Goal: Transaction & Acquisition: Subscribe to service/newsletter

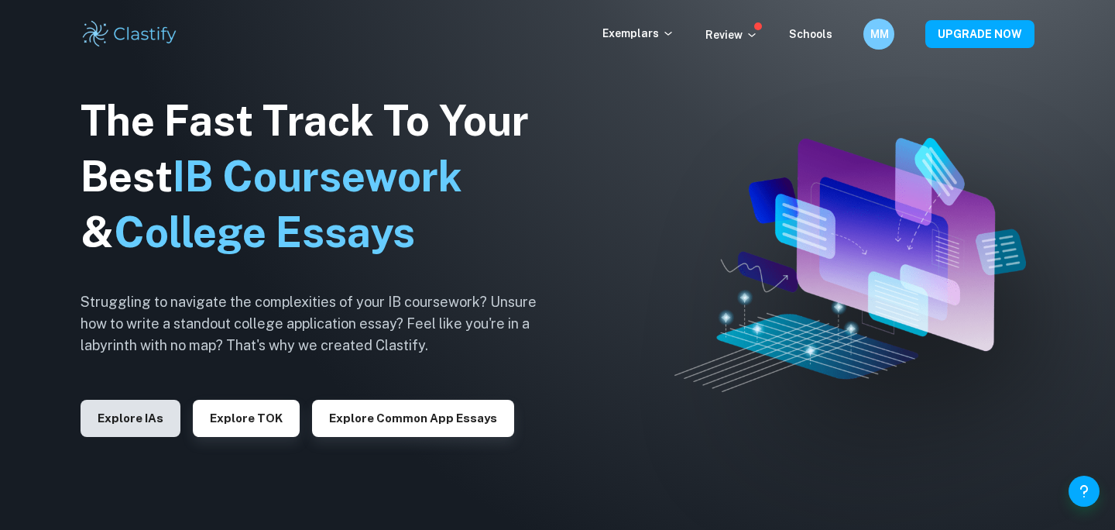
click at [115, 430] on button "Explore IAs" at bounding box center [131, 417] width 100 height 37
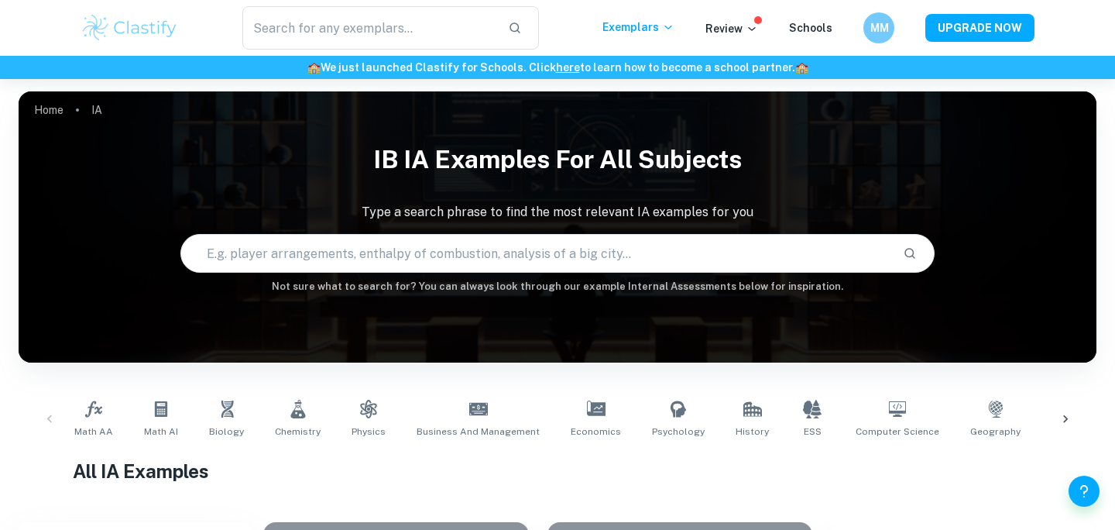
click at [450, 385] on div "Math AA Math AI Biology Chemistry Physics Business and Management Economics Psy…" at bounding box center [558, 419] width 1078 height 76
click at [445, 427] on span "Business and Management" at bounding box center [478, 431] width 123 height 14
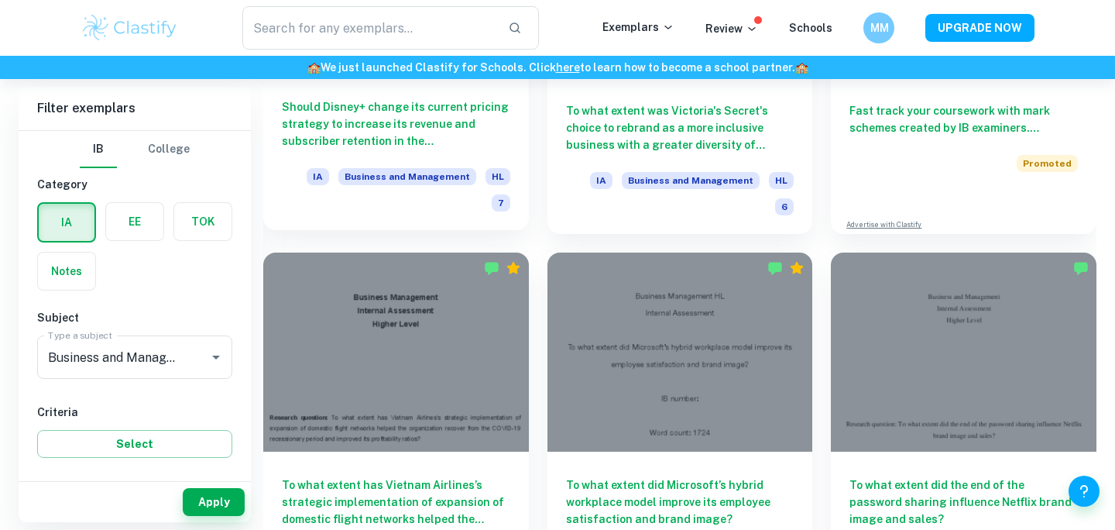
scroll to position [5219, 0]
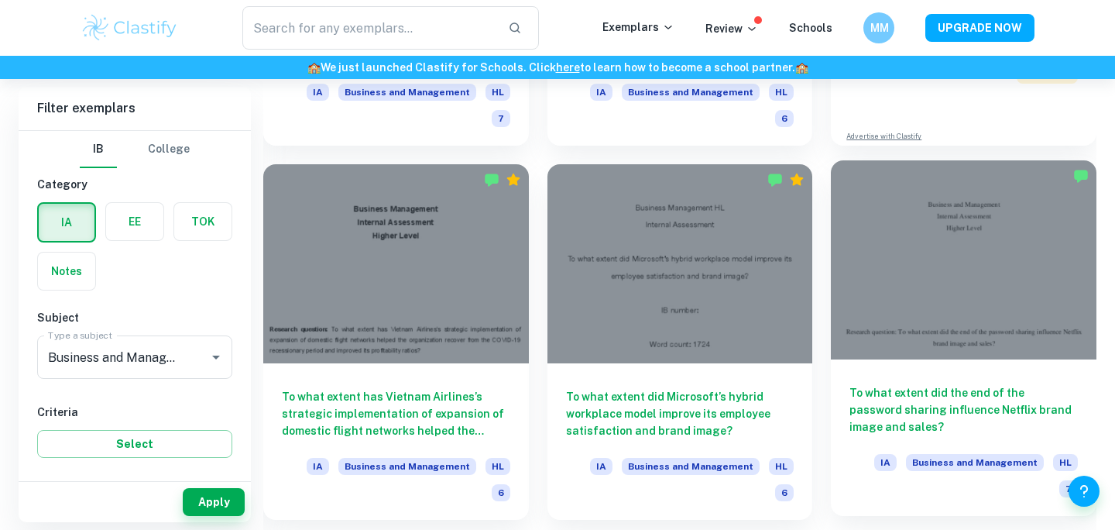
click at [941, 160] on div at bounding box center [964, 259] width 266 height 199
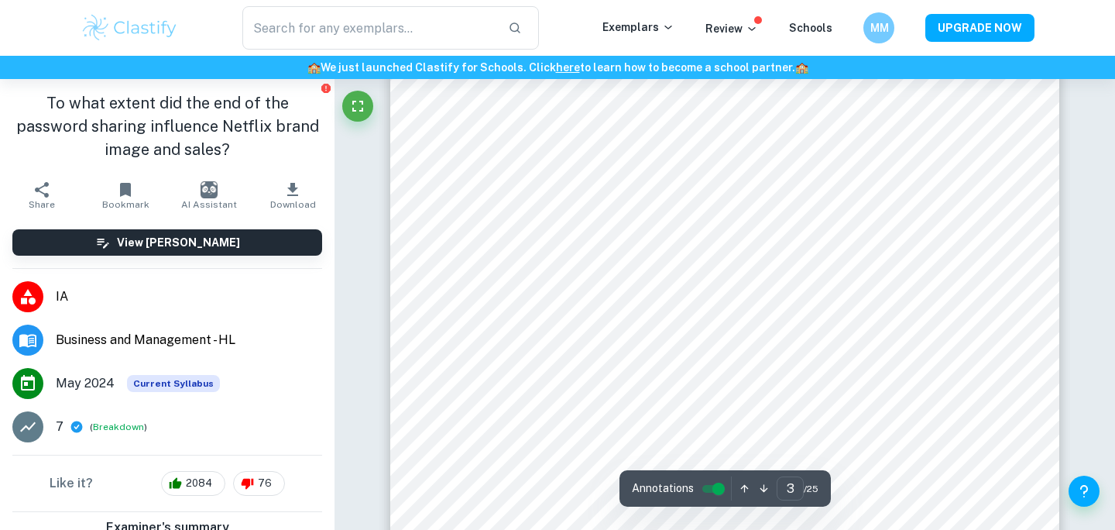
scroll to position [2618, 0]
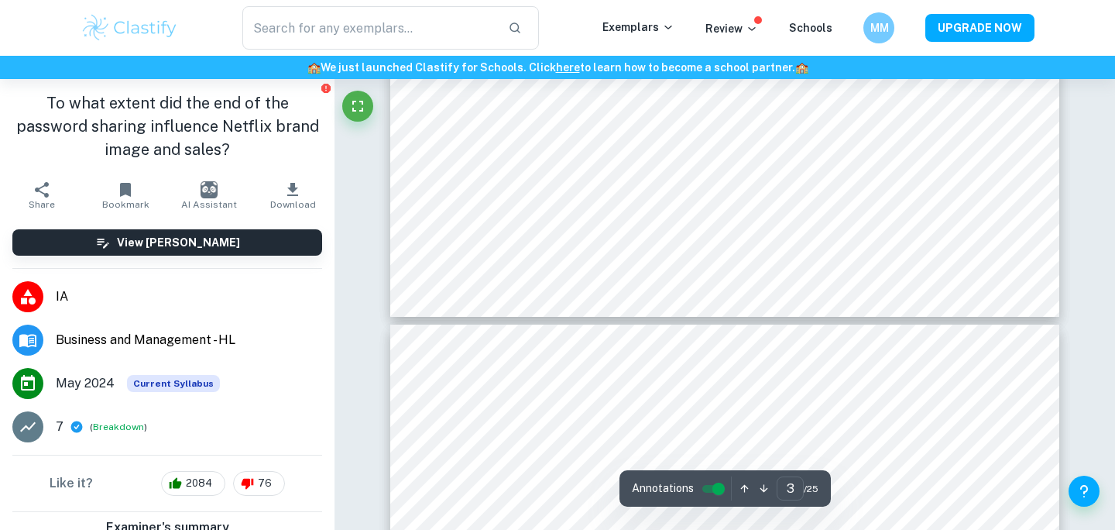
type input "4"
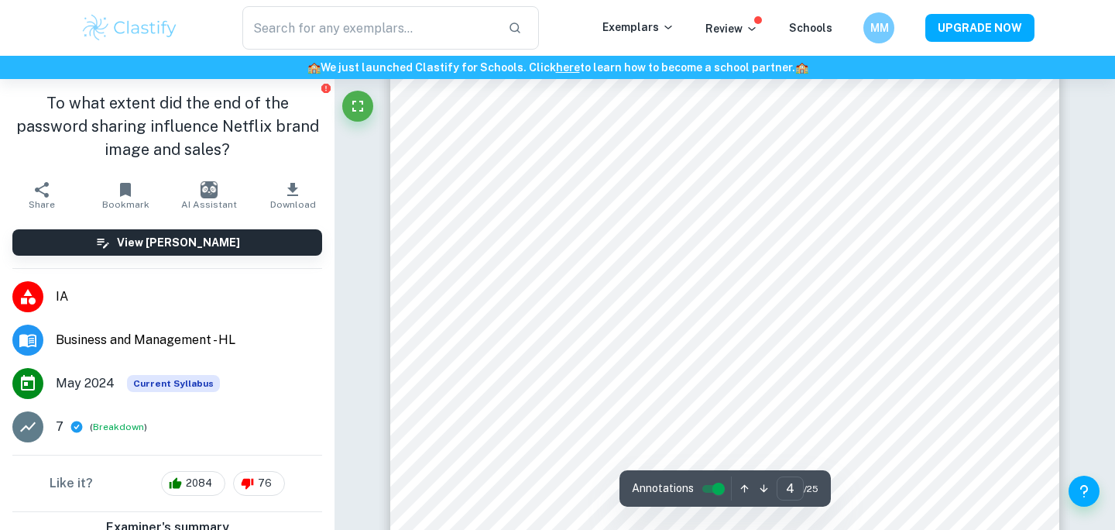
scroll to position [3103, 0]
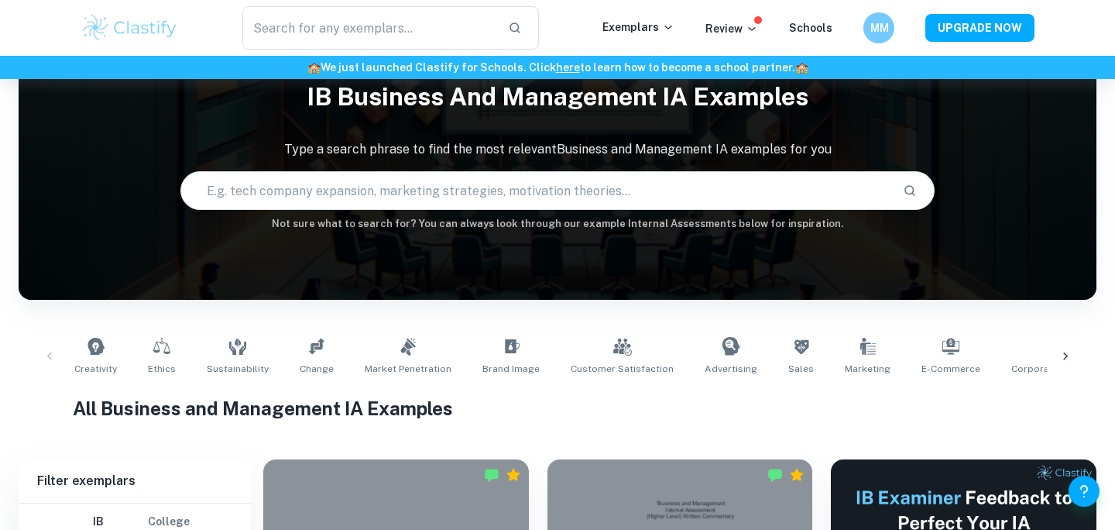
scroll to position [81, 0]
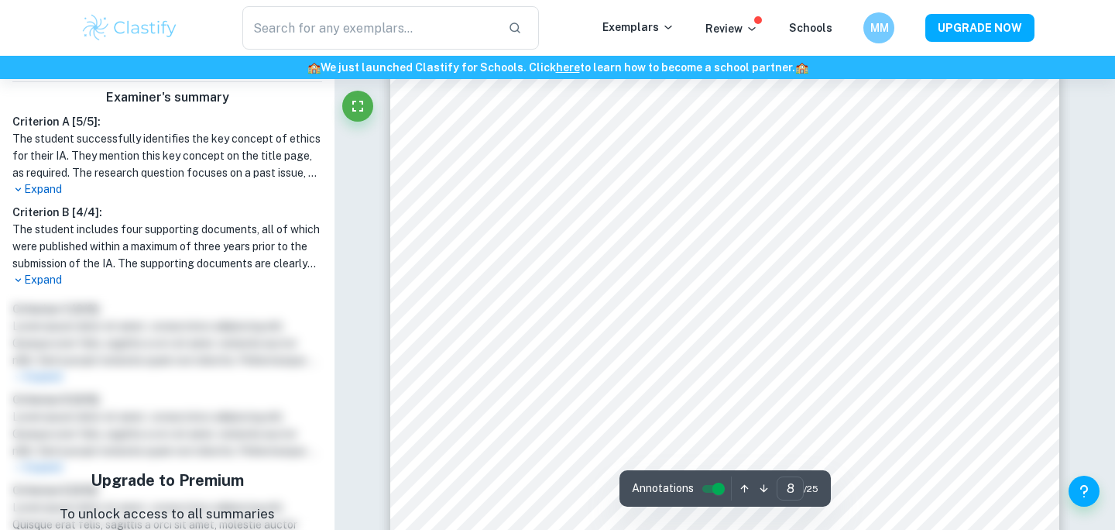
scroll to position [7299, 0]
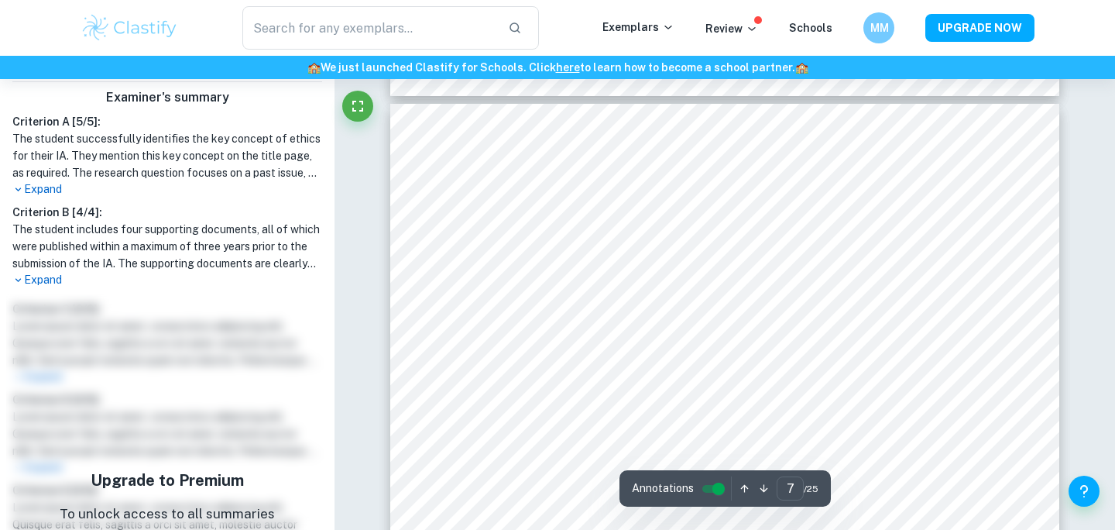
type input "6"
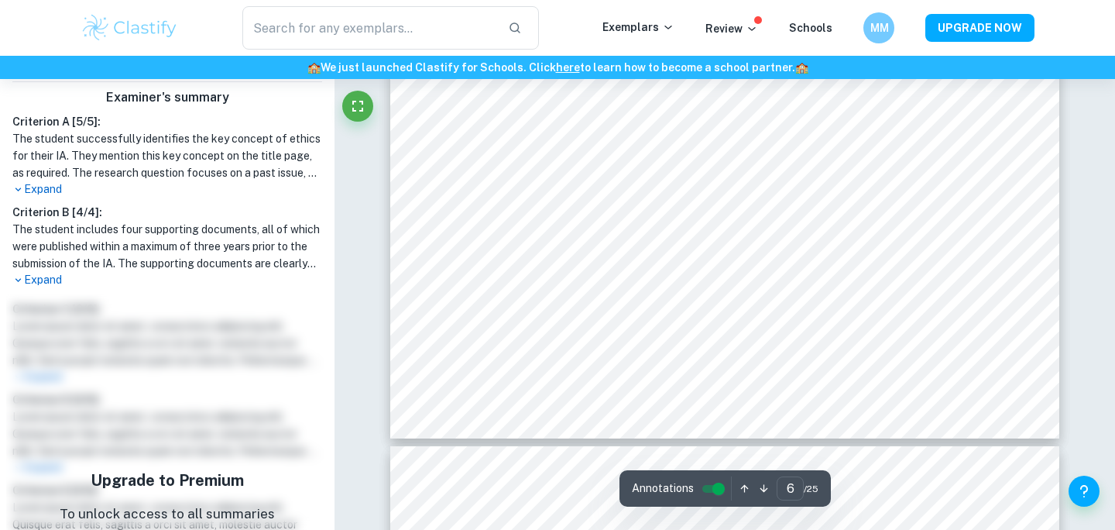
scroll to position [0, 0]
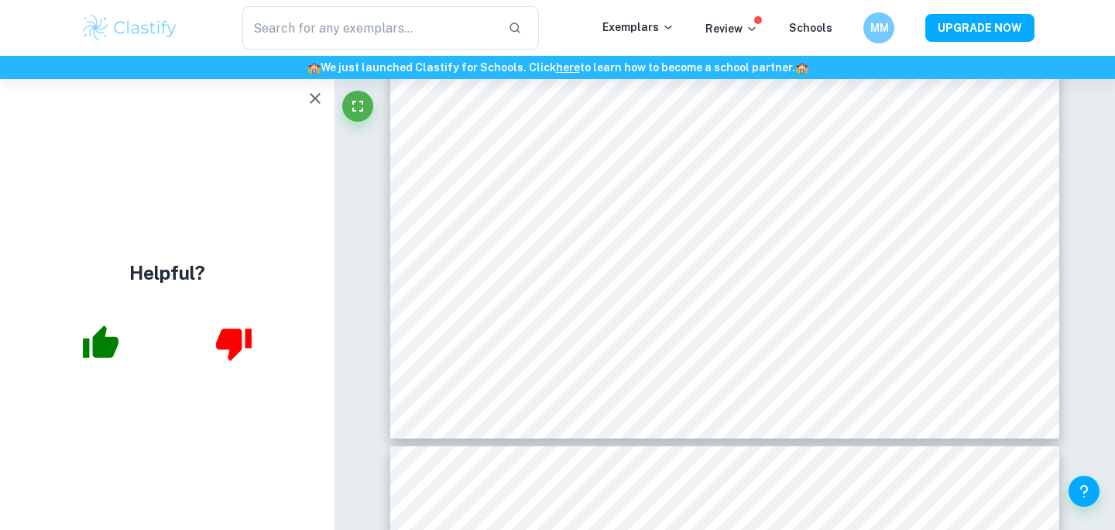
click at [107, 334] on icon "button" at bounding box center [100, 343] width 39 height 39
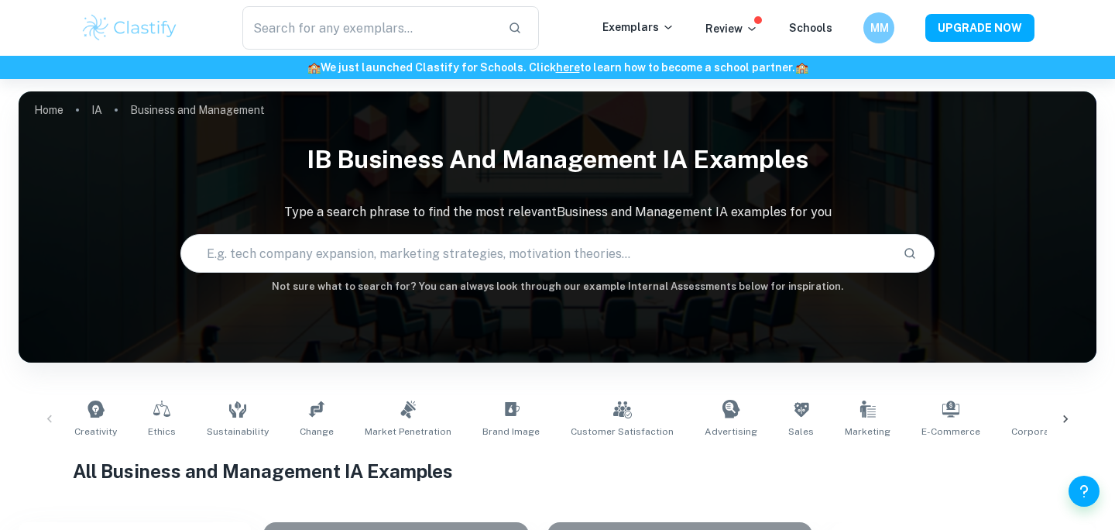
click at [326, 235] on input "text" at bounding box center [535, 252] width 709 height 43
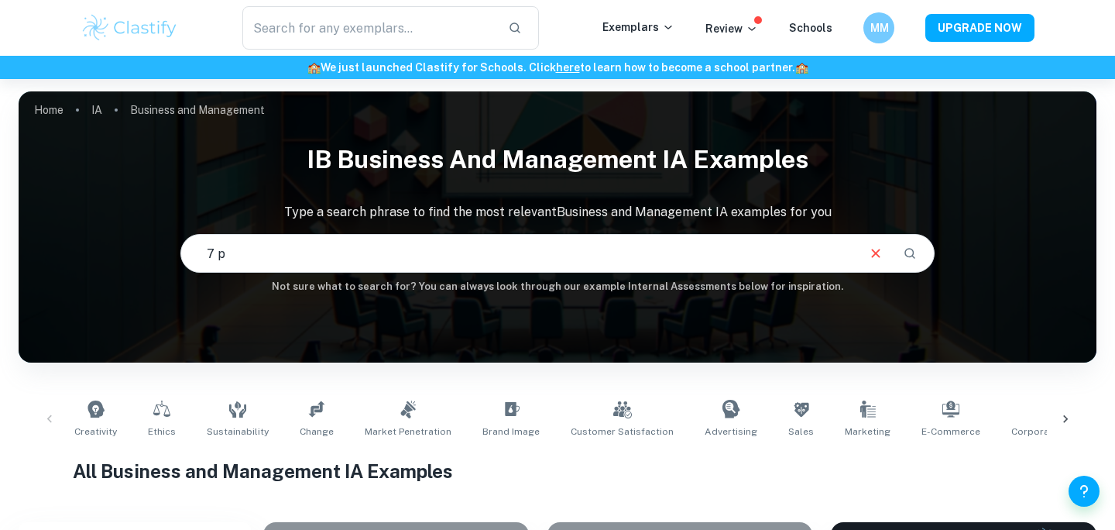
type input "7 p"
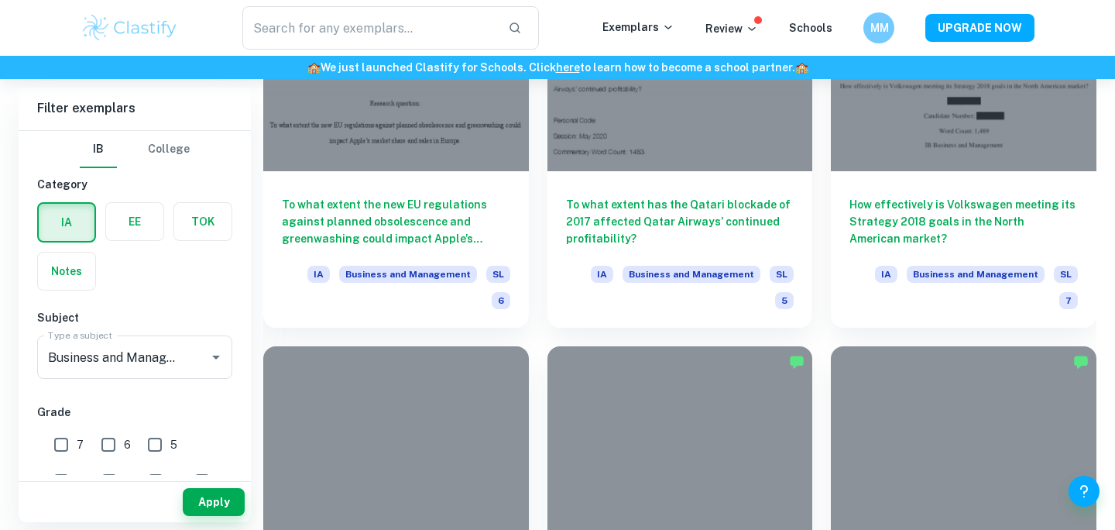
scroll to position [2362, 0]
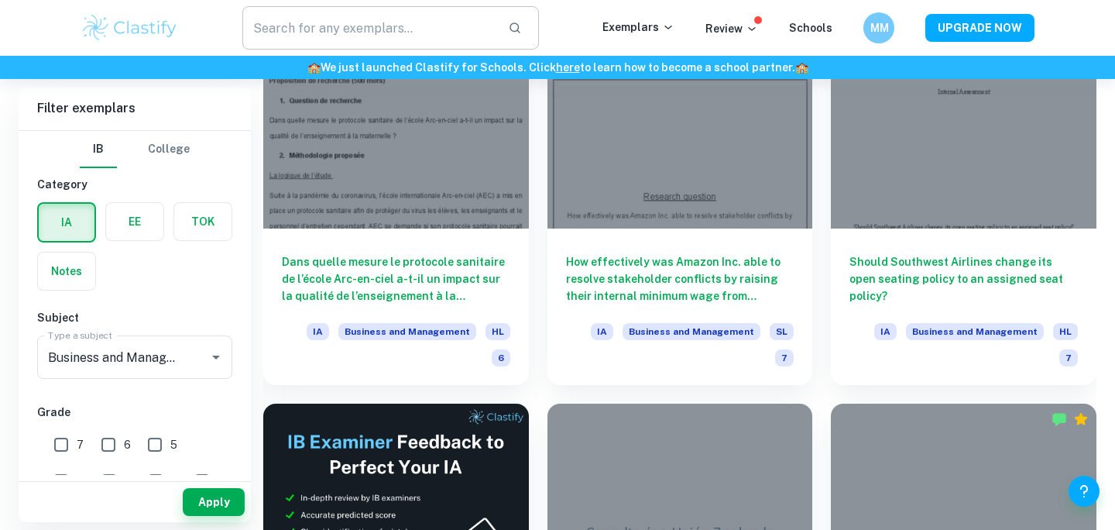
click at [369, 21] on input "text" at bounding box center [368, 27] width 253 height 43
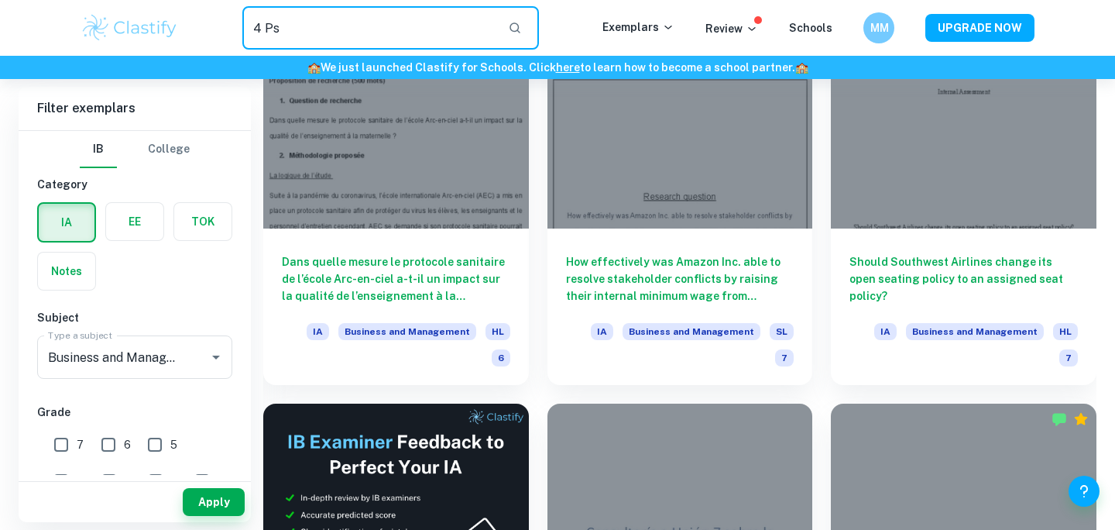
type input "4 Ps"
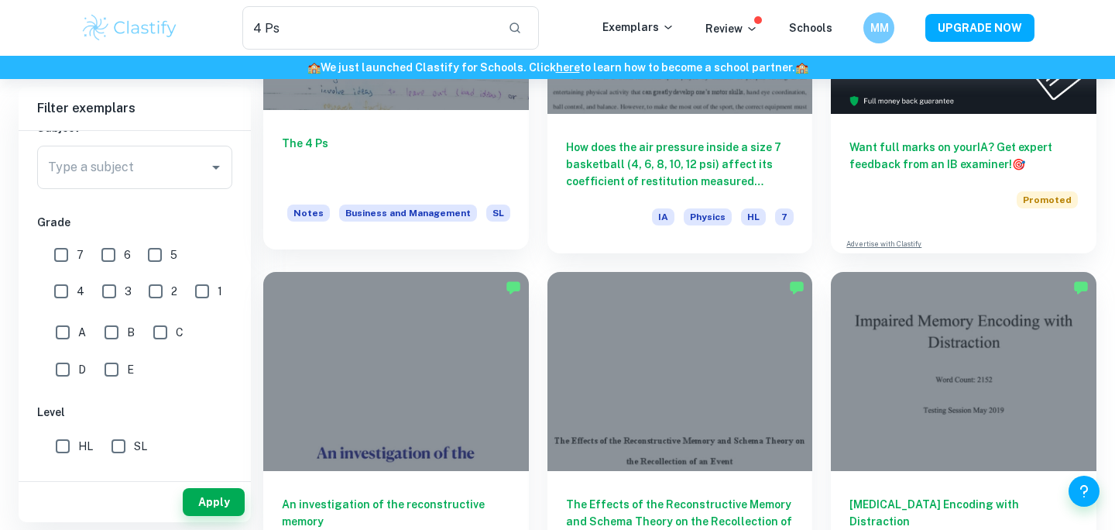
scroll to position [105, 0]
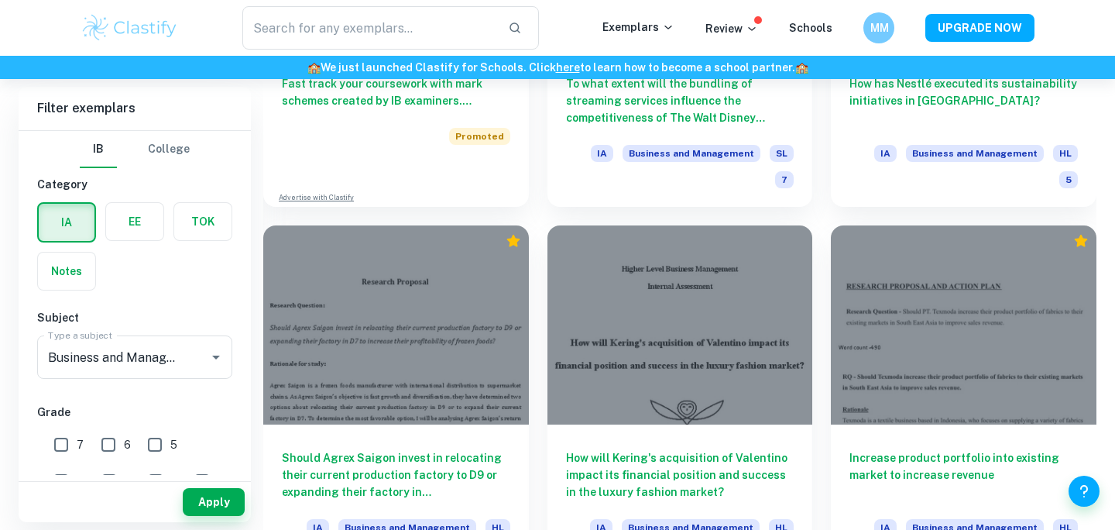
scroll to position [1616, 0]
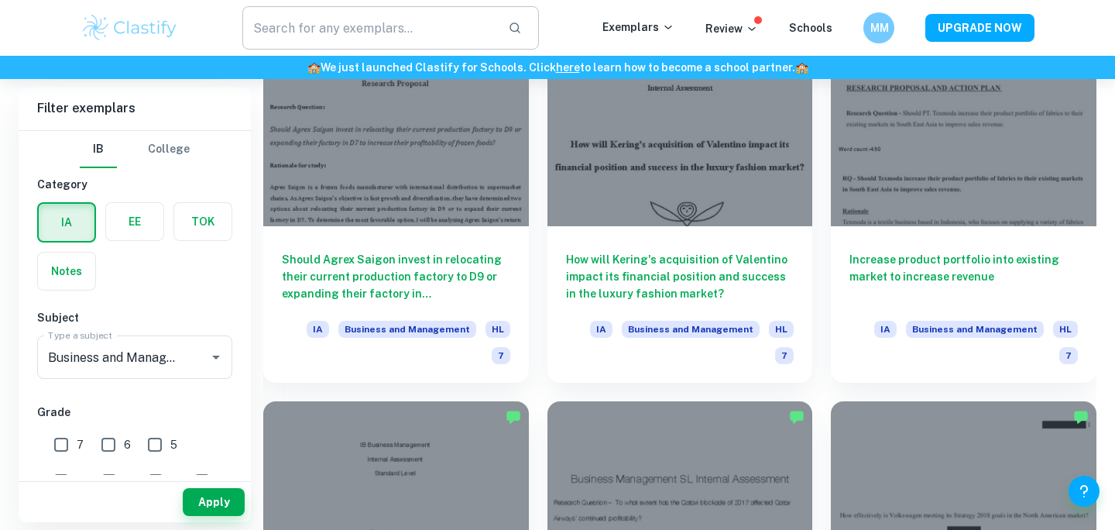
click at [365, 33] on input "text" at bounding box center [368, 27] width 253 height 43
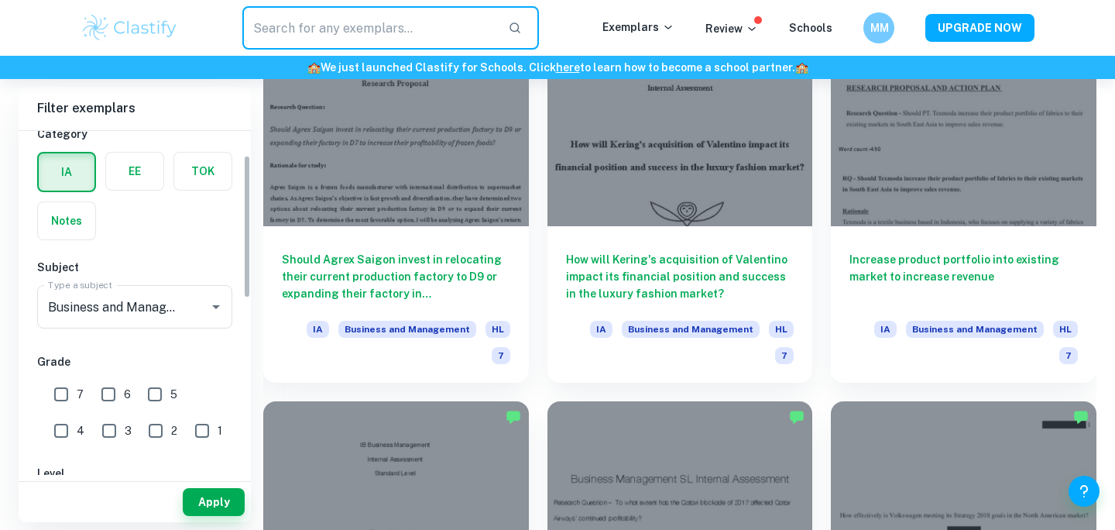
scroll to position [60, 0]
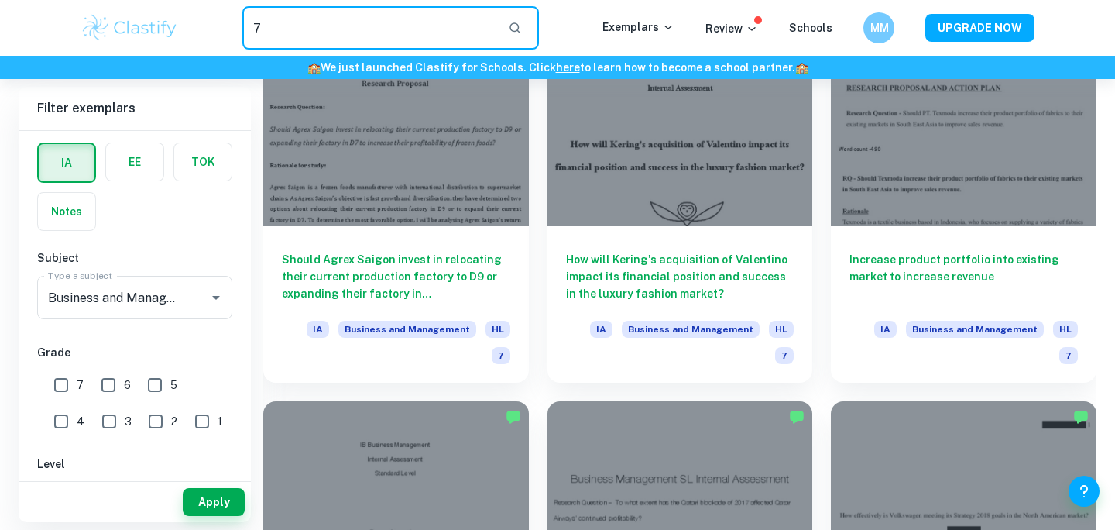
type input "7"
type input "( 7 Ps )"
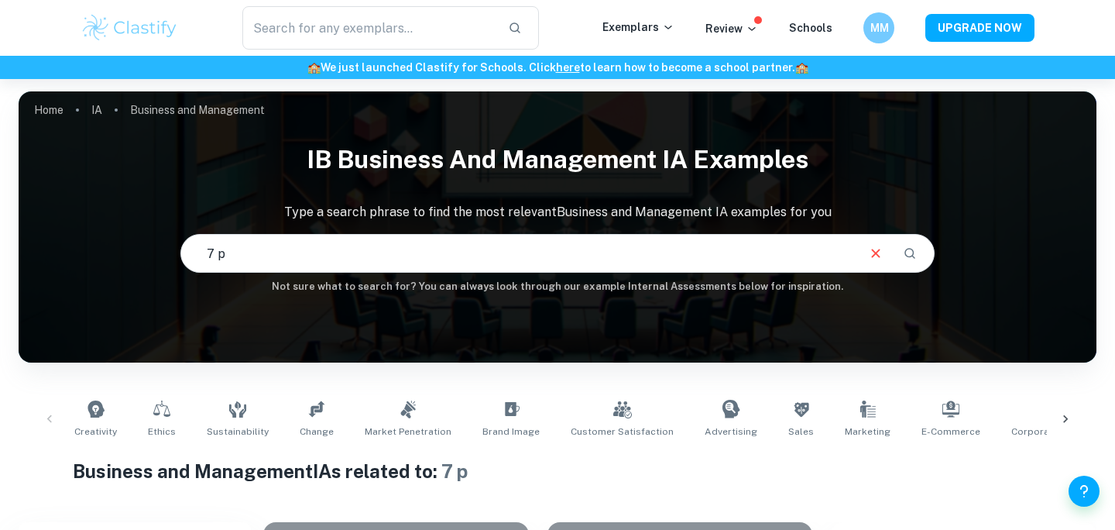
click at [276, 260] on input "7 p" at bounding box center [518, 252] width 674 height 43
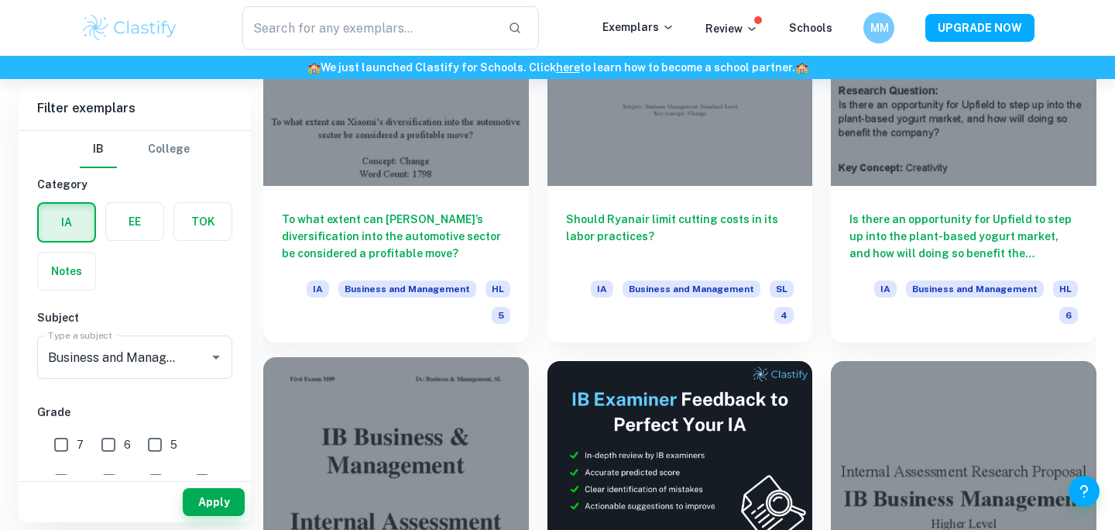
scroll to position [4373, 0]
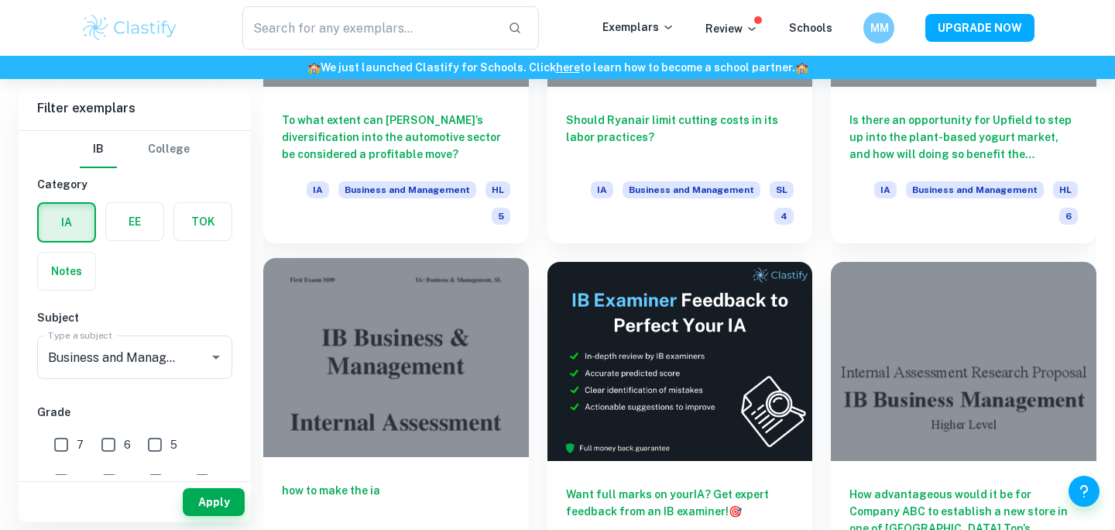
click at [384, 262] on div at bounding box center [396, 357] width 266 height 199
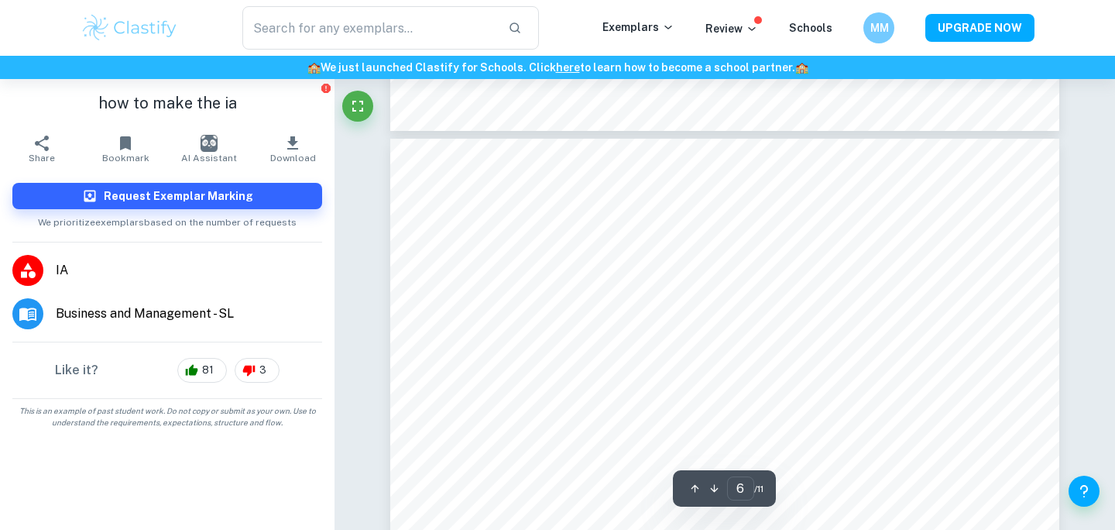
scroll to position [4545, 0]
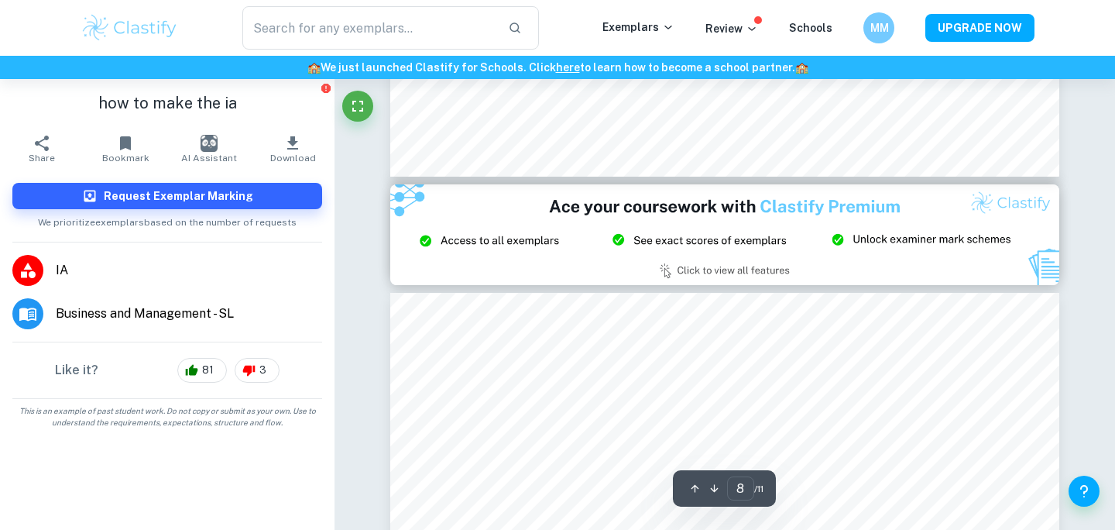
type input "9"
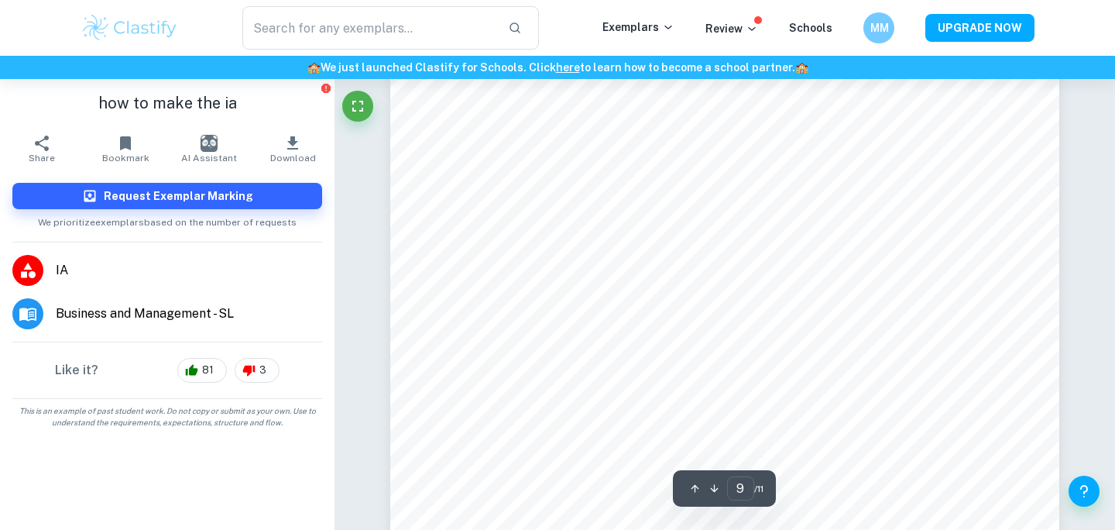
scroll to position [7638, 0]
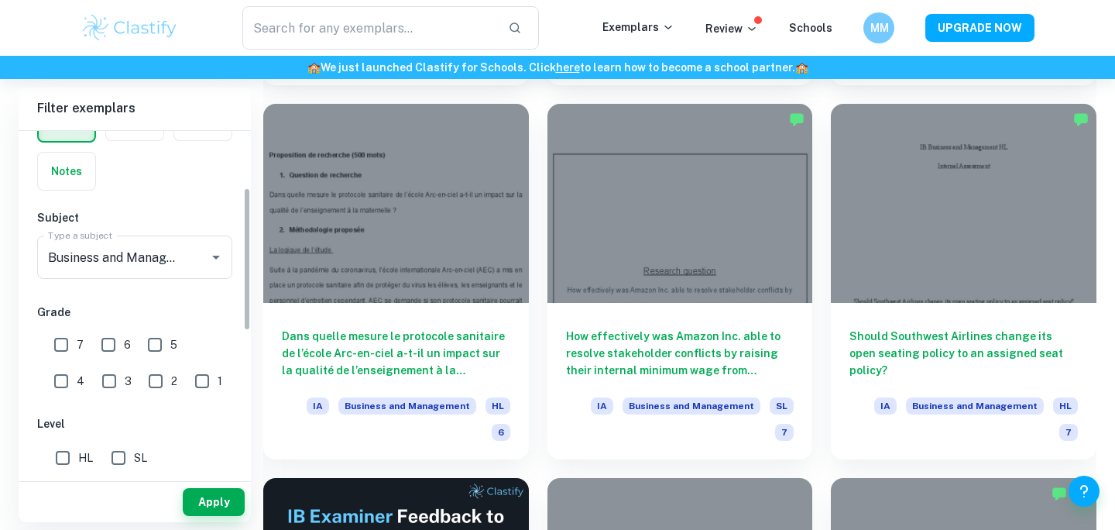
scroll to position [136, 0]
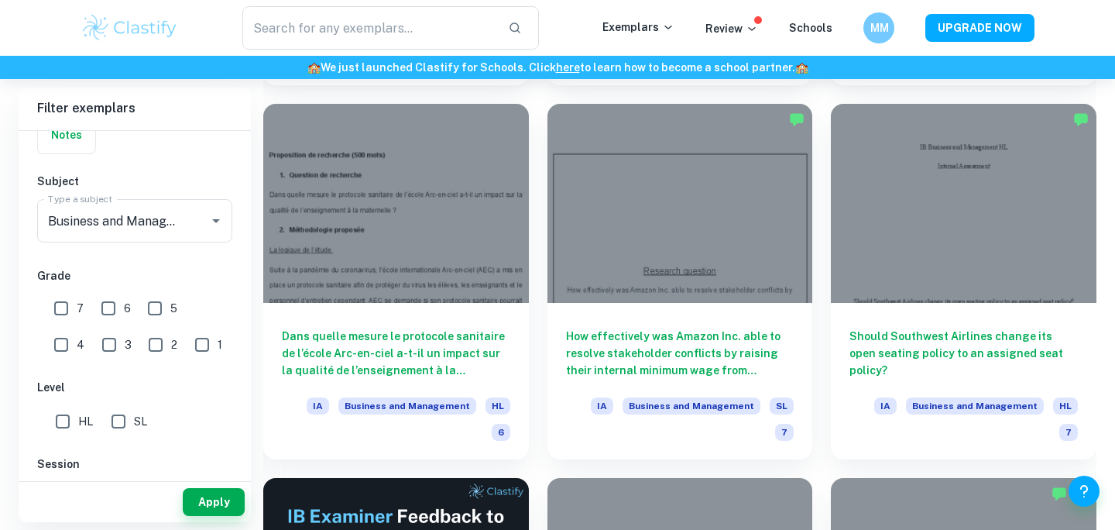
click at [77, 310] on span "7" at bounding box center [80, 308] width 7 height 17
click at [77, 310] on input "7" at bounding box center [61, 308] width 31 height 31
click at [197, 499] on button "Apply" at bounding box center [214, 502] width 62 height 28
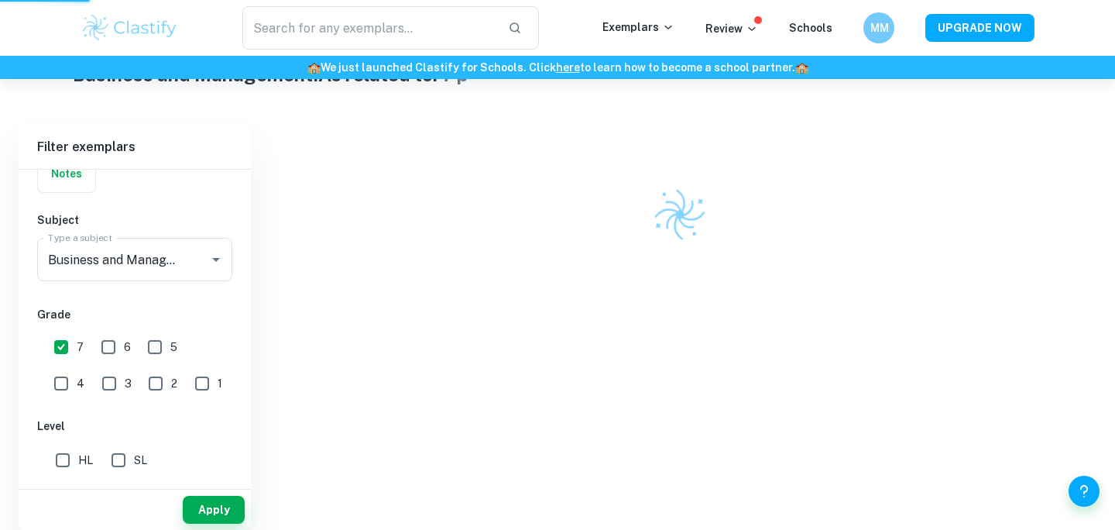
scroll to position [319, 0]
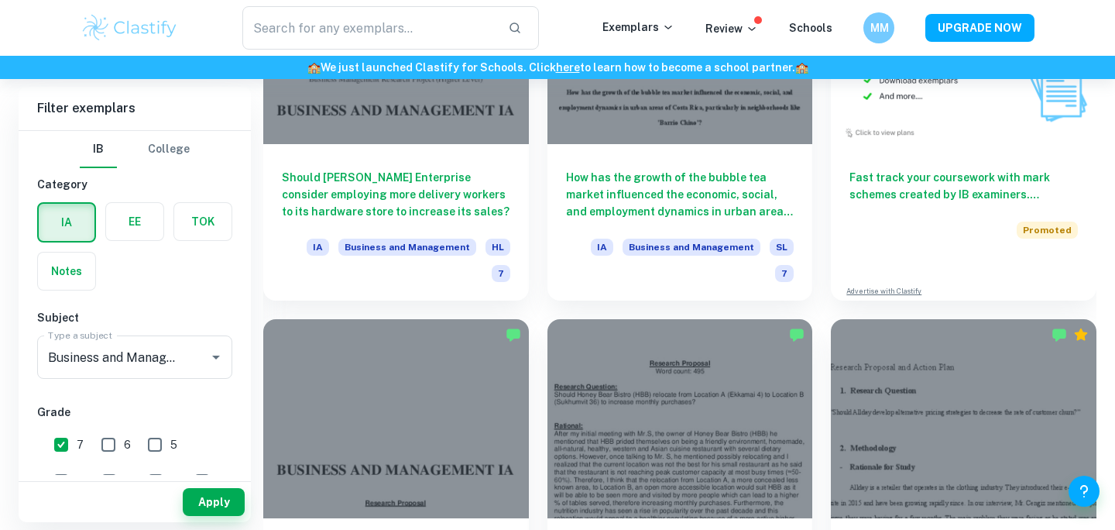
scroll to position [4661, 0]
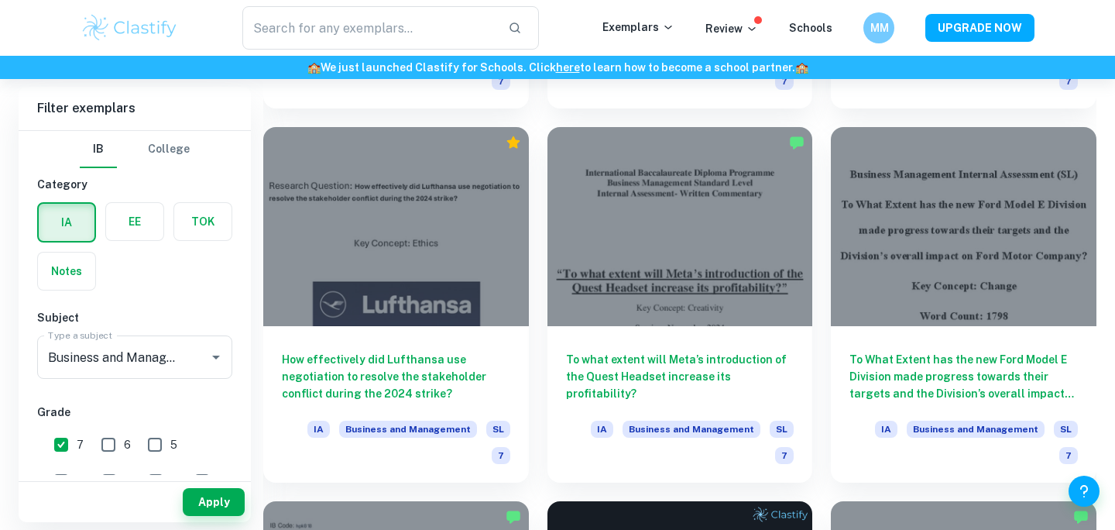
scroll to position [4559, 0]
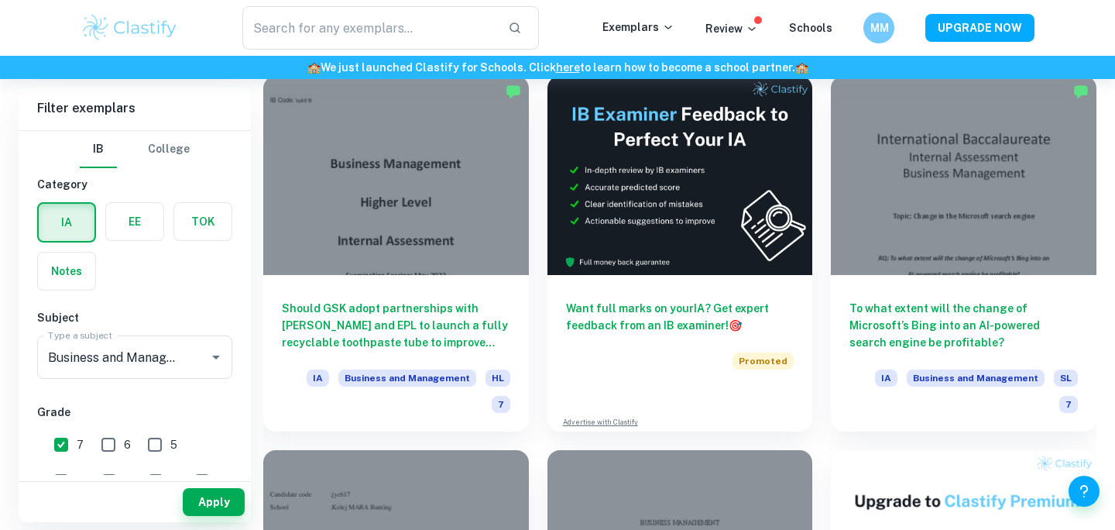
click at [56, 201] on div "IA" at bounding box center [62, 218] width 68 height 50
click at [57, 219] on label "button" at bounding box center [67, 222] width 56 height 37
click at [0, 0] on input "radio" at bounding box center [0, 0] width 0 height 0
click at [72, 450] on input "7" at bounding box center [61, 444] width 31 height 31
checkbox input "false"
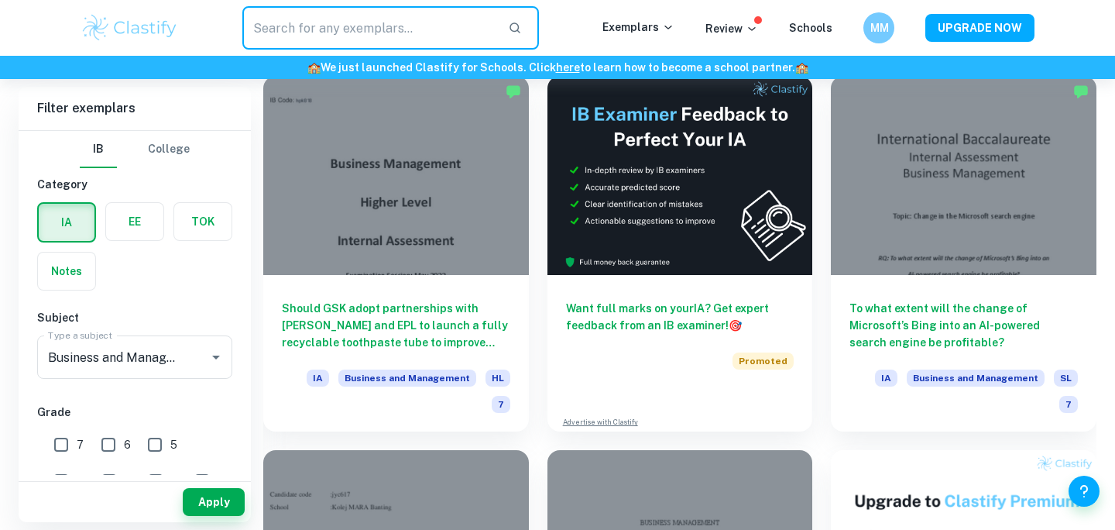
click at [334, 33] on input "text" at bounding box center [368, 27] width 253 height 43
type input "p"
type input "P's"
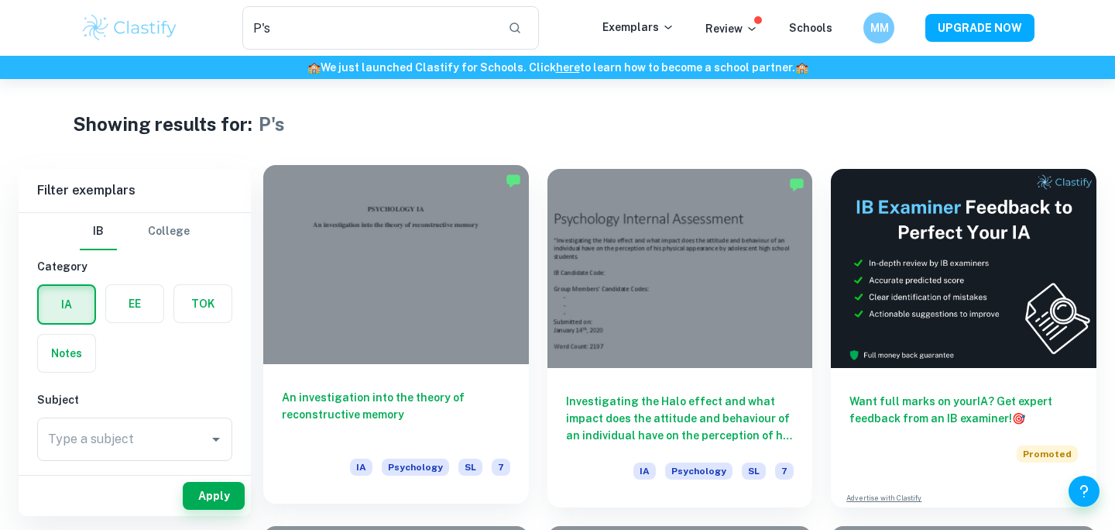
click at [438, 405] on h6 "An investigation into the theory of reconstructive memory" at bounding box center [396, 414] width 228 height 51
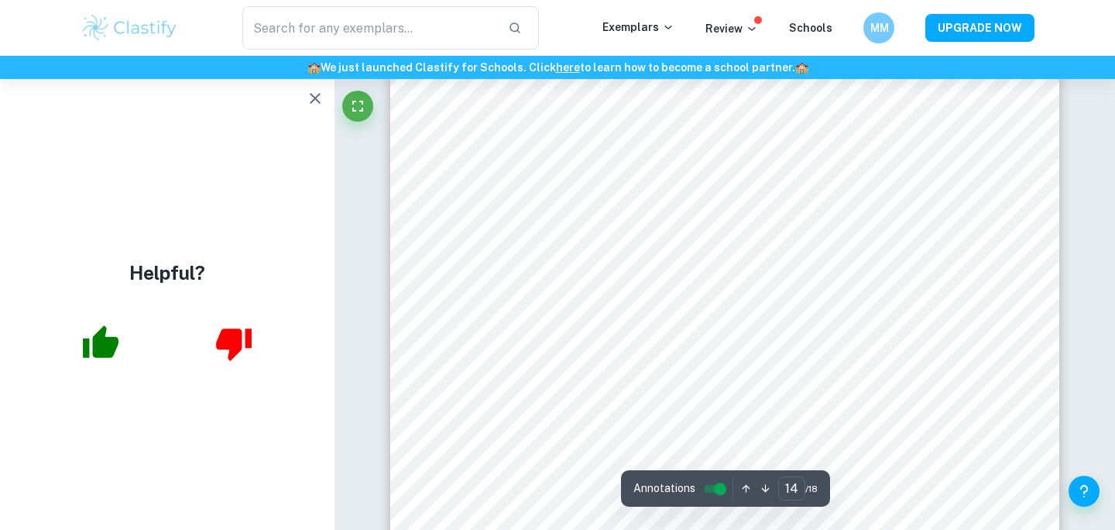
scroll to position [13102, 0]
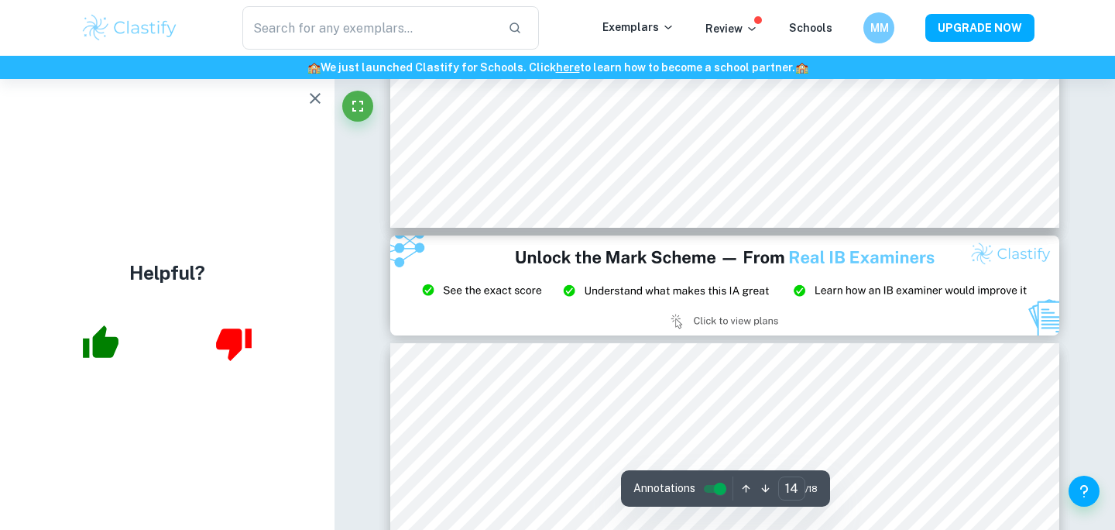
type input "15"
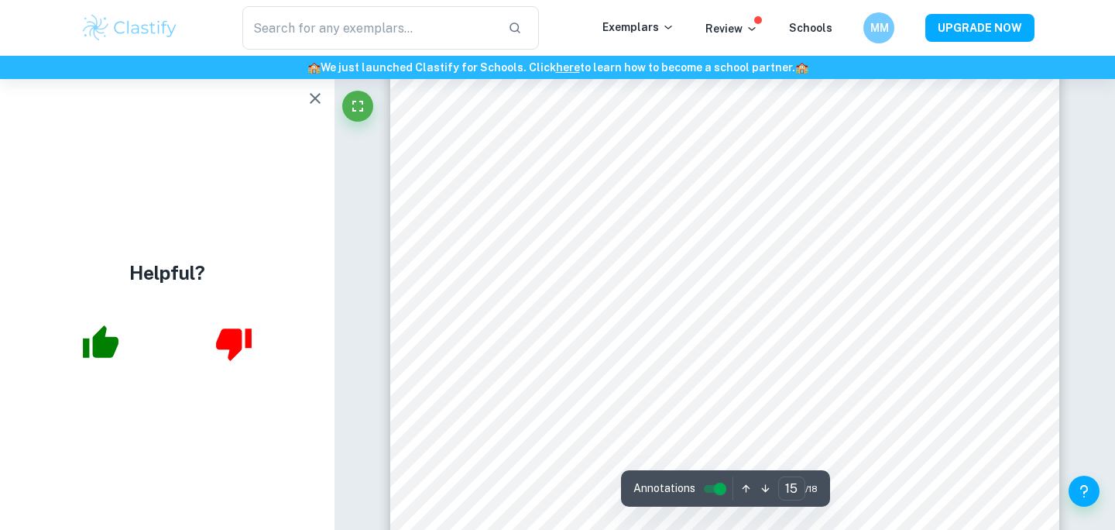
scroll to position [14161, 0]
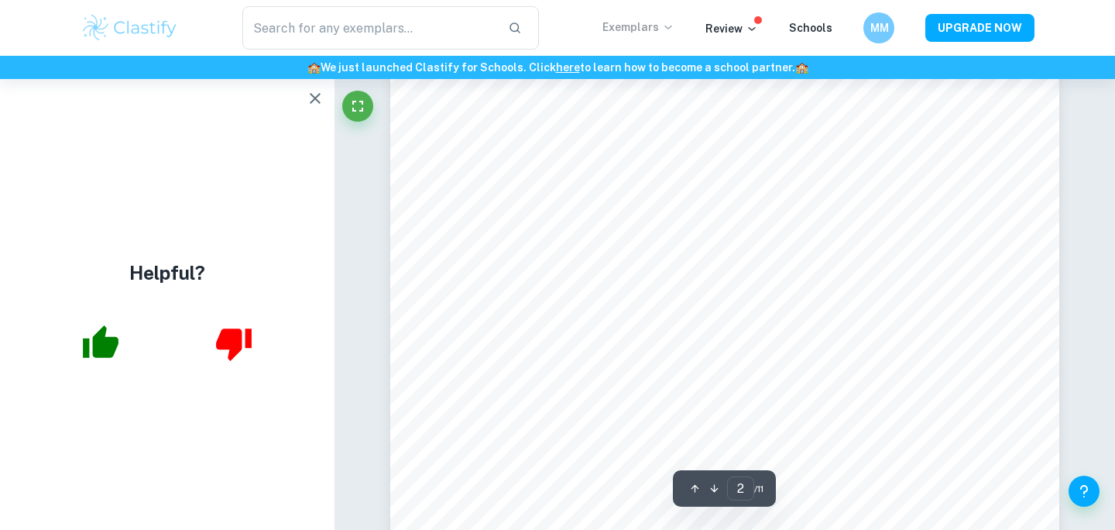
scroll to position [1270, 0]
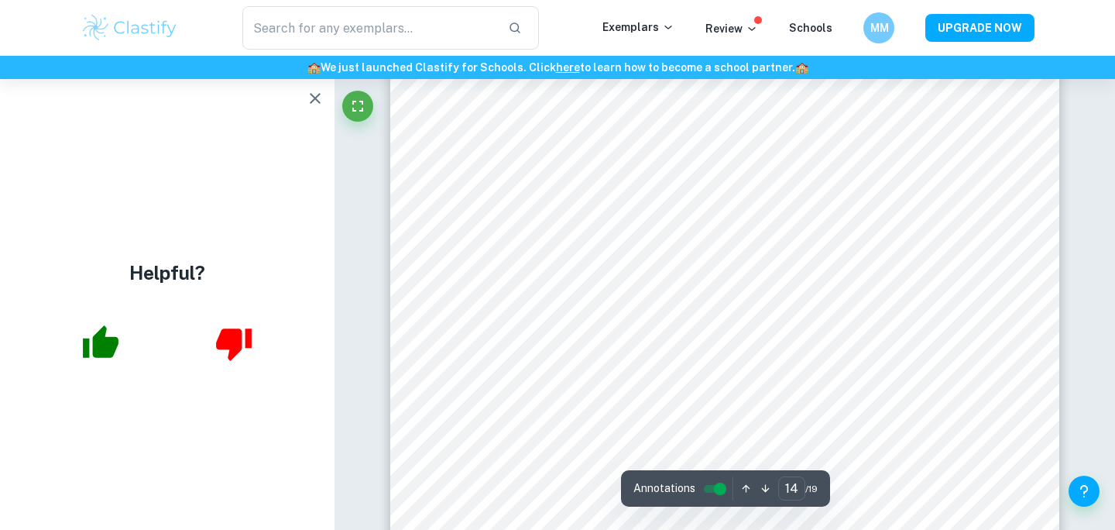
scroll to position [12373, 0]
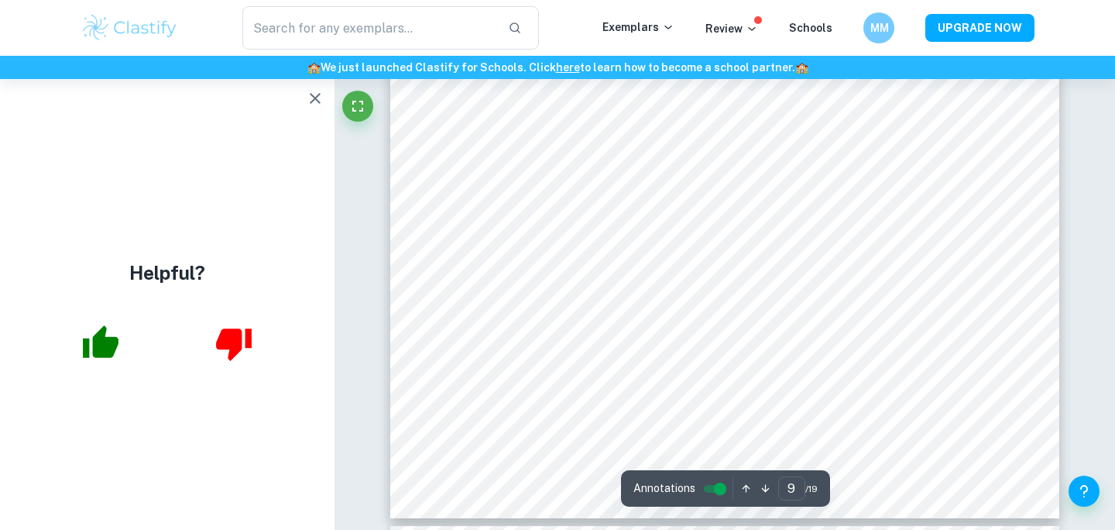
type input "8"
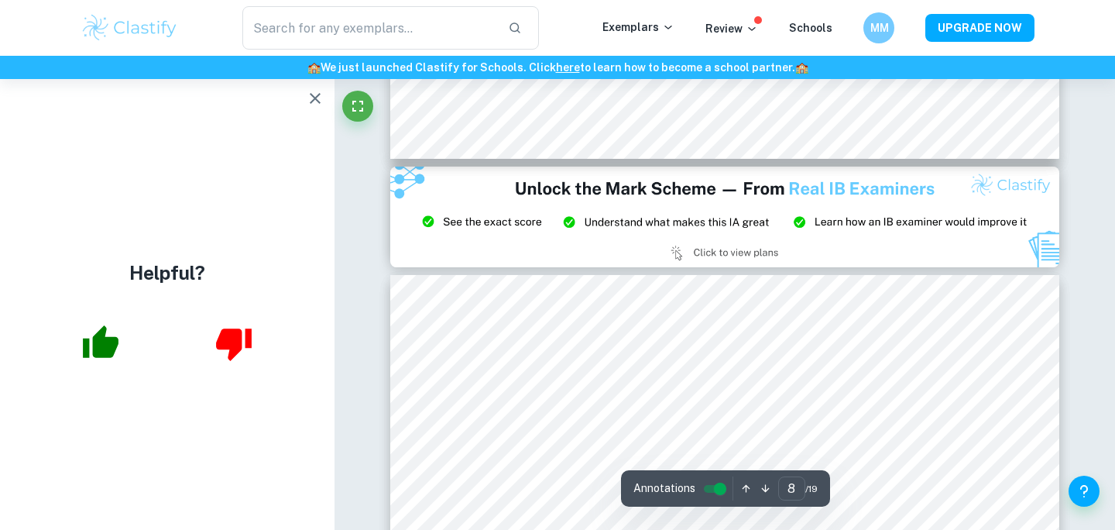
click at [324, 96] on button "button" at bounding box center [315, 98] width 31 height 31
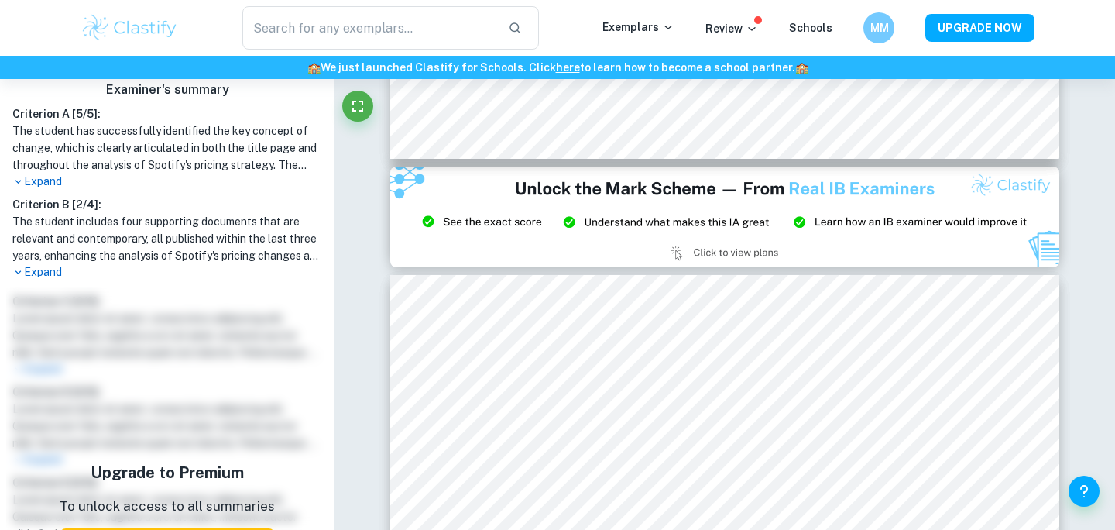
scroll to position [420, 0]
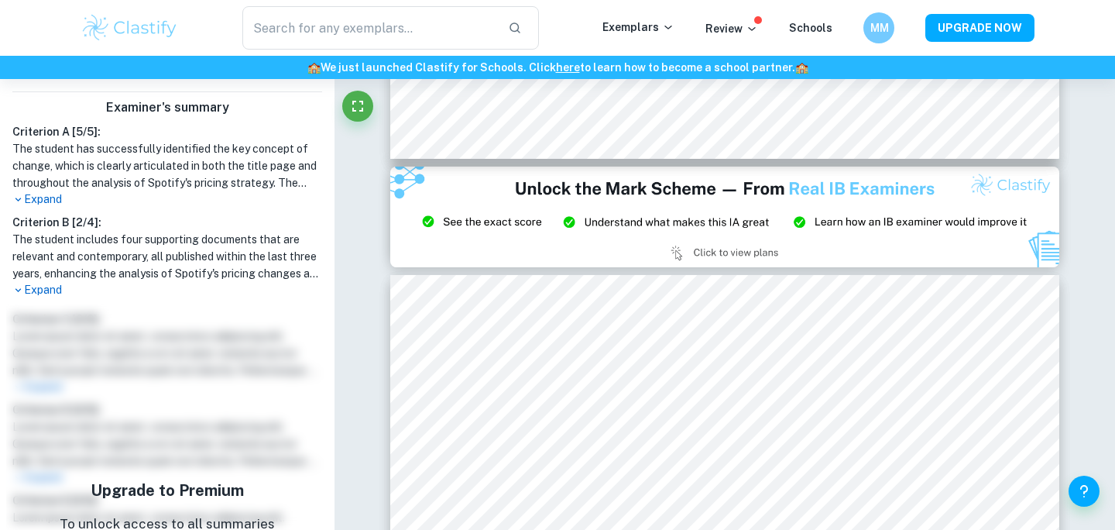
click at [49, 286] on p "Expand" at bounding box center [167, 290] width 310 height 16
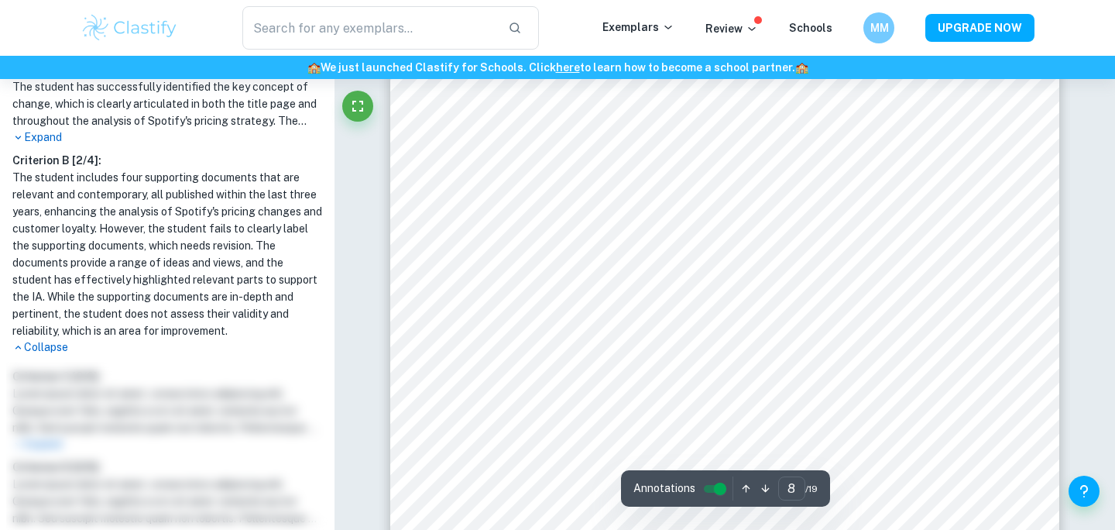
scroll to position [6356, 0]
click at [1023, 22] on button "UPGRADE NOW" at bounding box center [979, 28] width 109 height 28
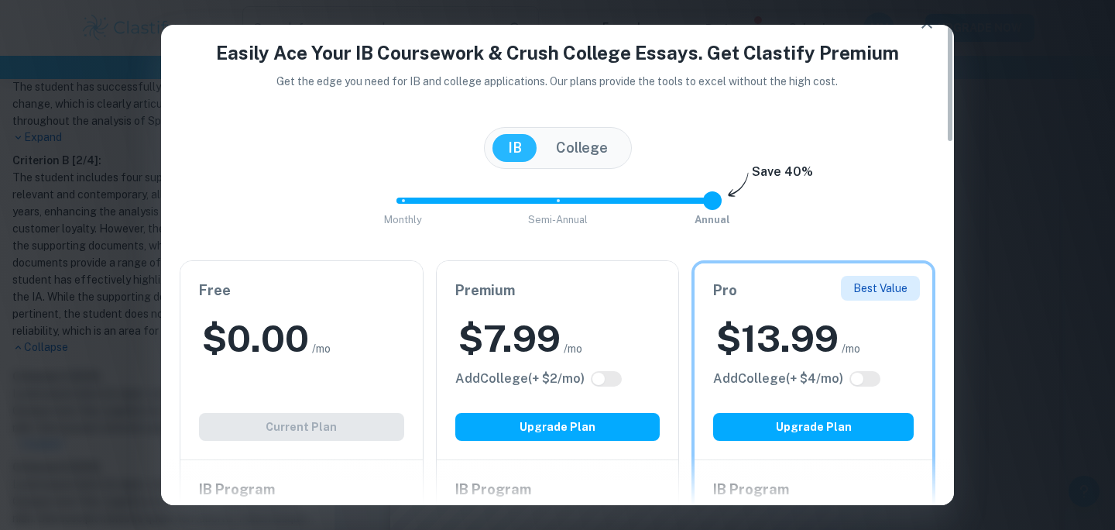
scroll to position [0, 0]
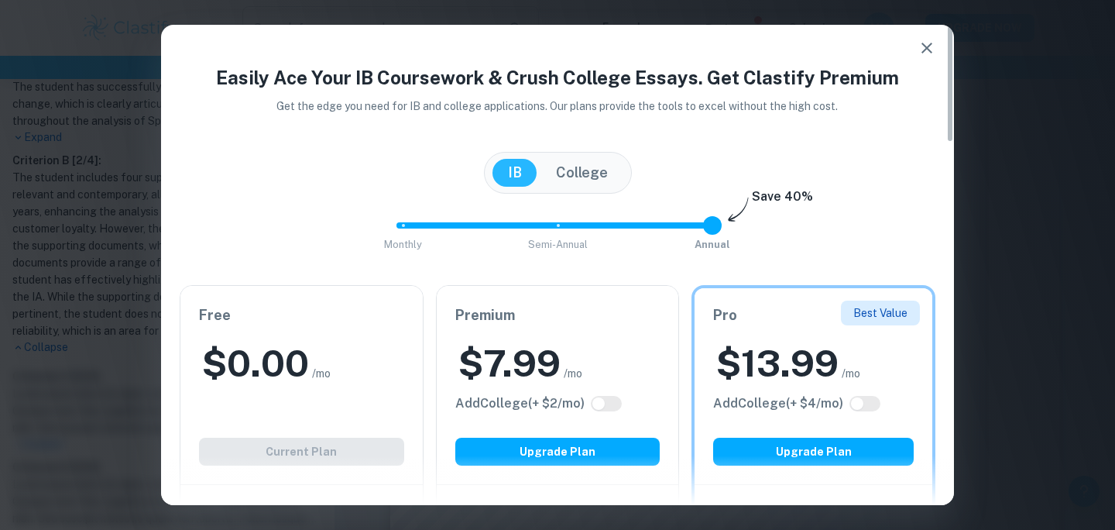
click at [758, 189] on h6 "Save 40%" at bounding box center [782, 200] width 61 height 26
click at [598, 177] on button "College" at bounding box center [581, 173] width 83 height 28
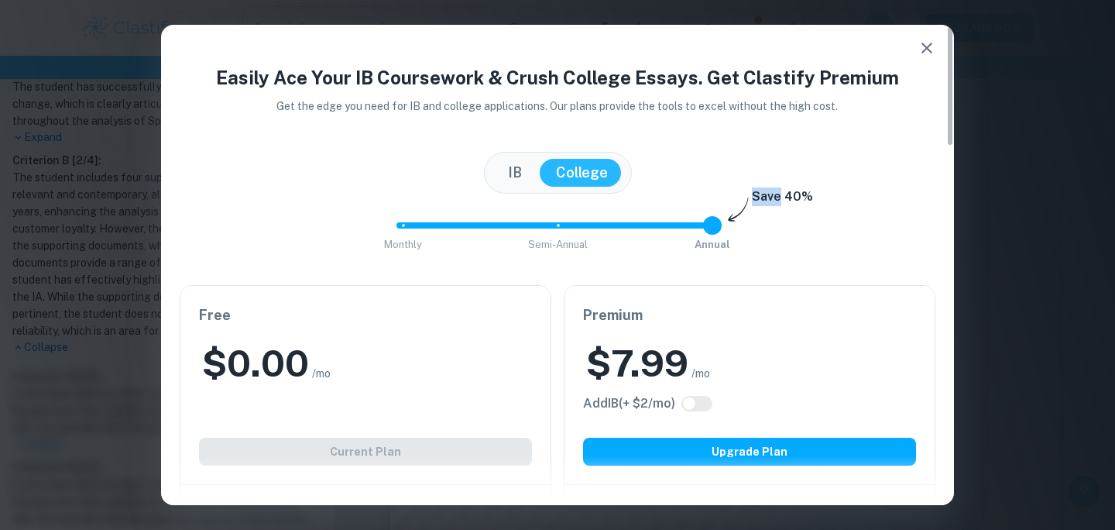
click at [494, 172] on button "IB" at bounding box center [514, 173] width 45 height 28
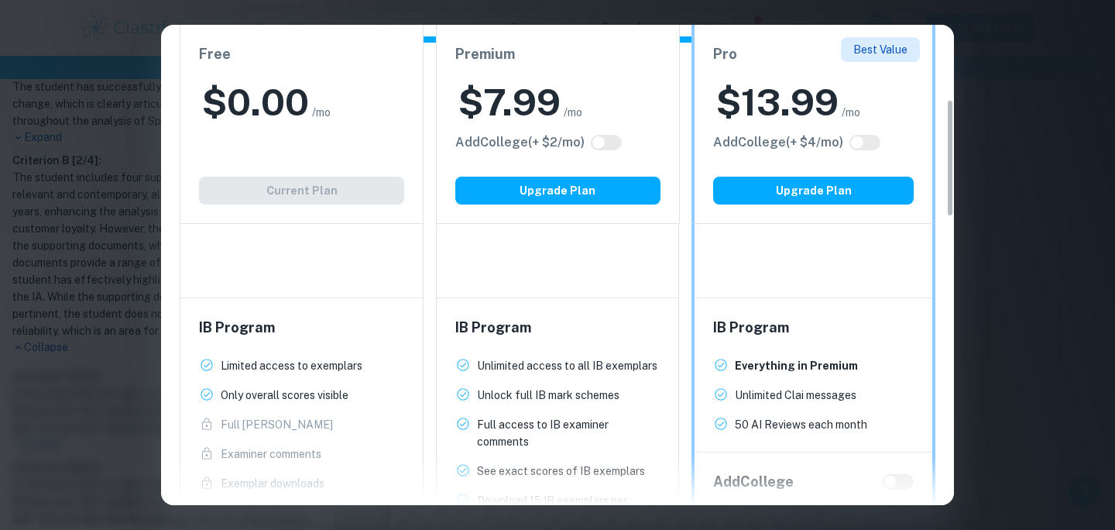
scroll to position [304, 0]
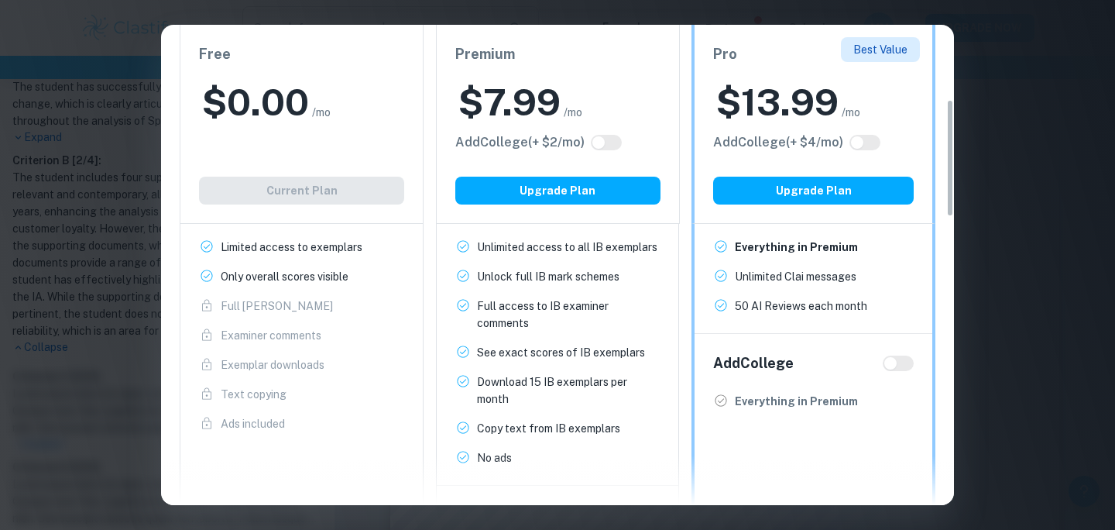
click at [546, 307] on p "Full access to IB examiner comments" at bounding box center [568, 314] width 183 height 34
click at [547, 308] on p "Full access to IB examiner comments" at bounding box center [568, 314] width 183 height 34
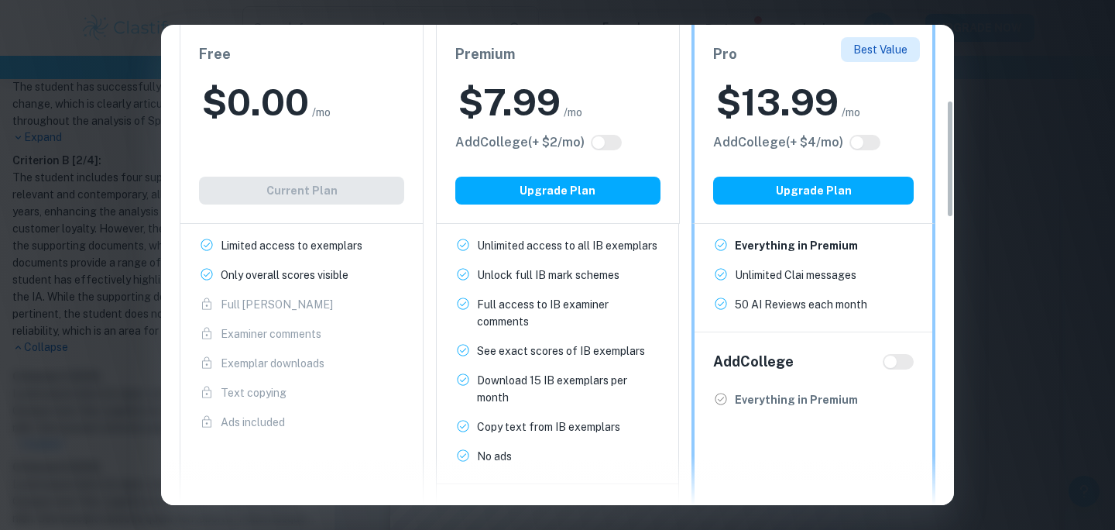
click at [756, 111] on h2 "$ 13.99" at bounding box center [777, 102] width 122 height 50
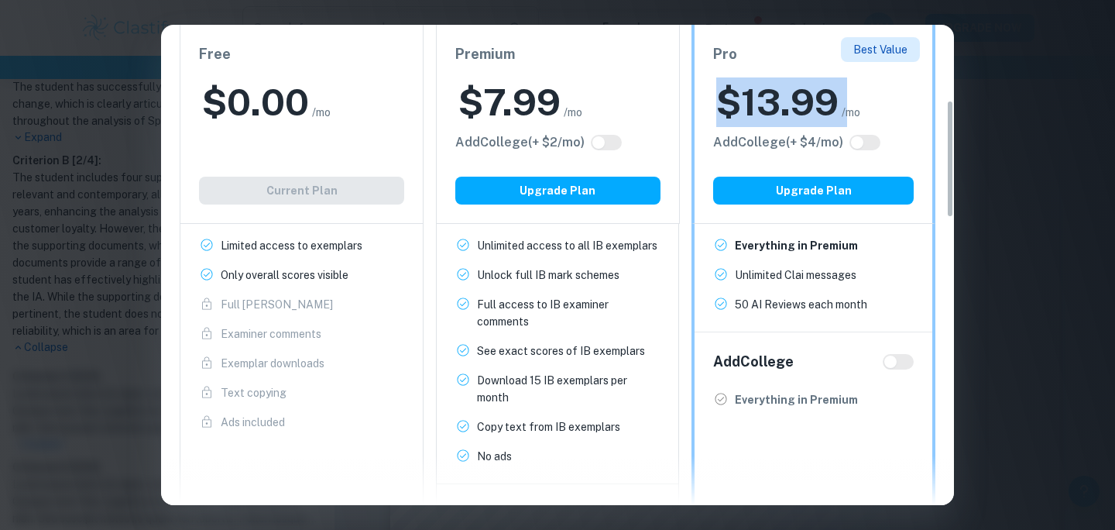
click at [756, 111] on h2 "$ 13.99" at bounding box center [777, 102] width 122 height 50
copy h2 "$ 13.99"
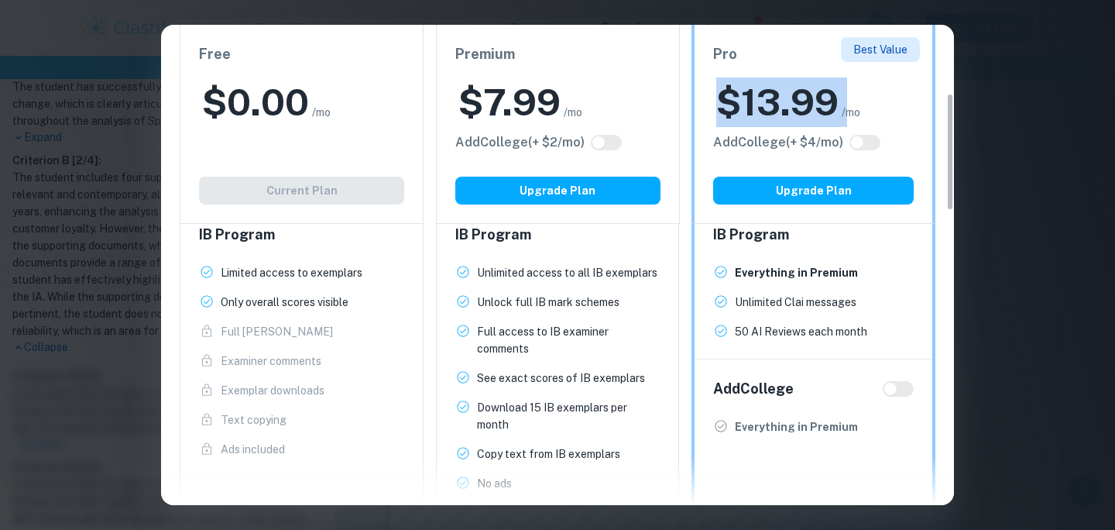
scroll to position [278, 0]
